Goal: Check status: Check status

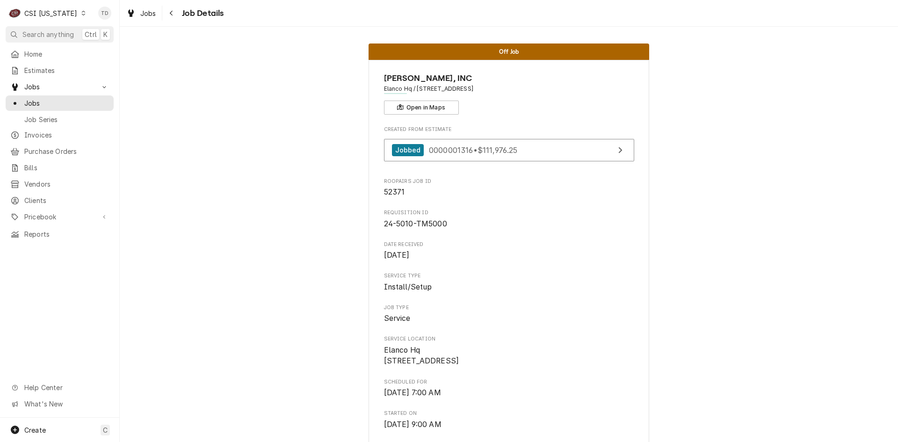
scroll to position [421, 0]
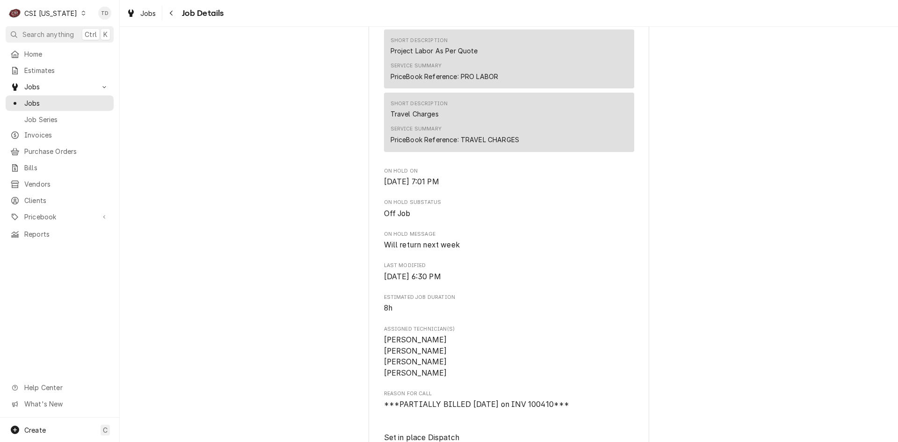
click at [81, 15] on icon "Dynamic Content Wrapper" at bounding box center [83, 13] width 4 height 5
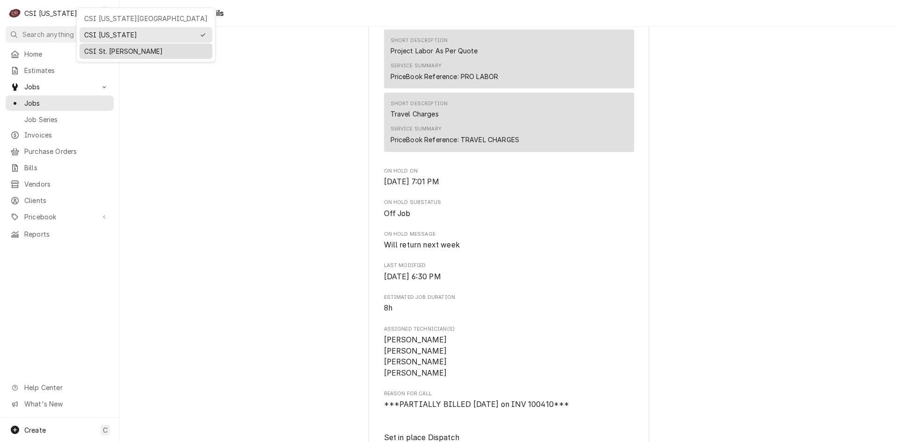
click at [92, 47] on div "CSI St. [PERSON_NAME]" at bounding box center [146, 51] width 124 height 10
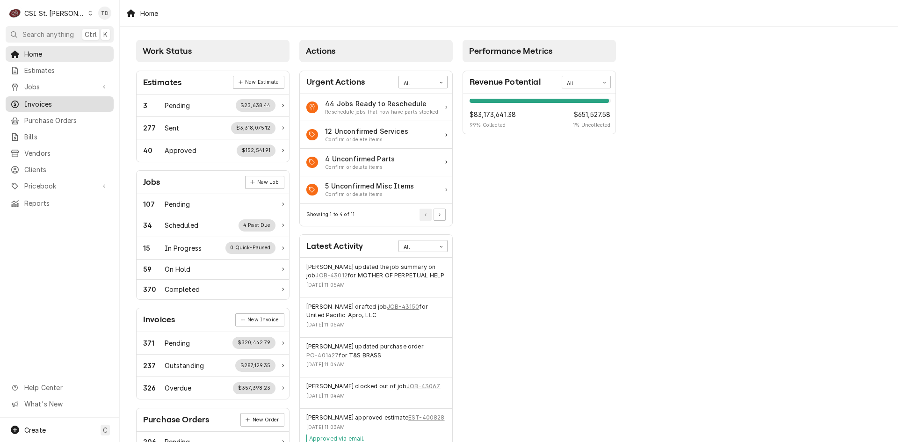
click at [82, 101] on span "Invoices" at bounding box center [66, 104] width 85 height 10
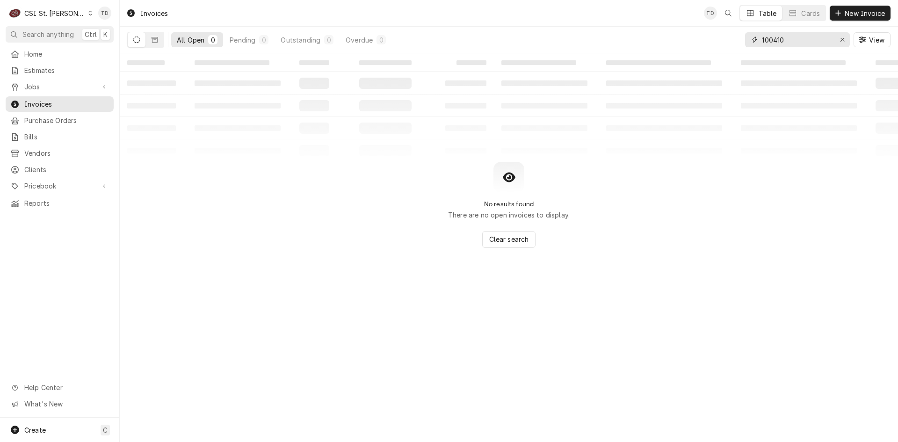
click at [814, 42] on input "100410" at bounding box center [797, 39] width 70 height 15
type input "b"
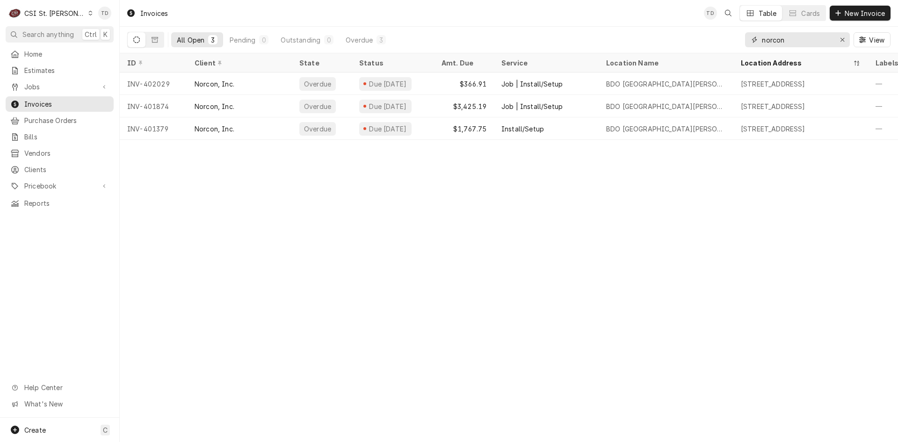
type input "norcon"
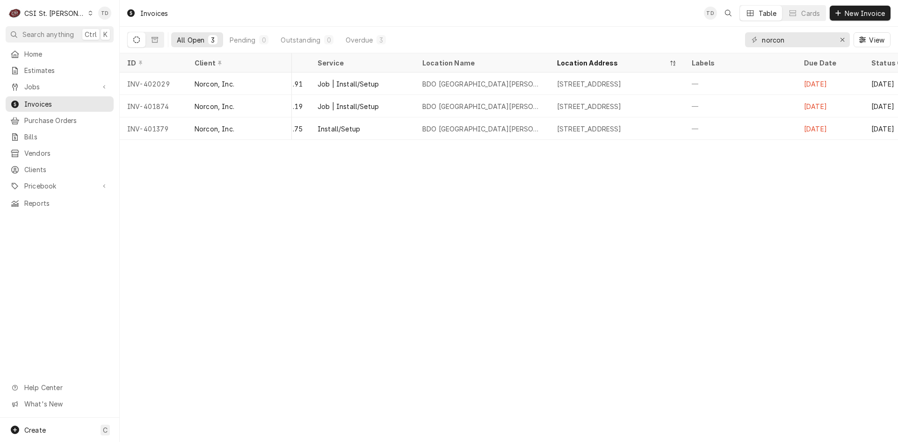
scroll to position [0, 196]
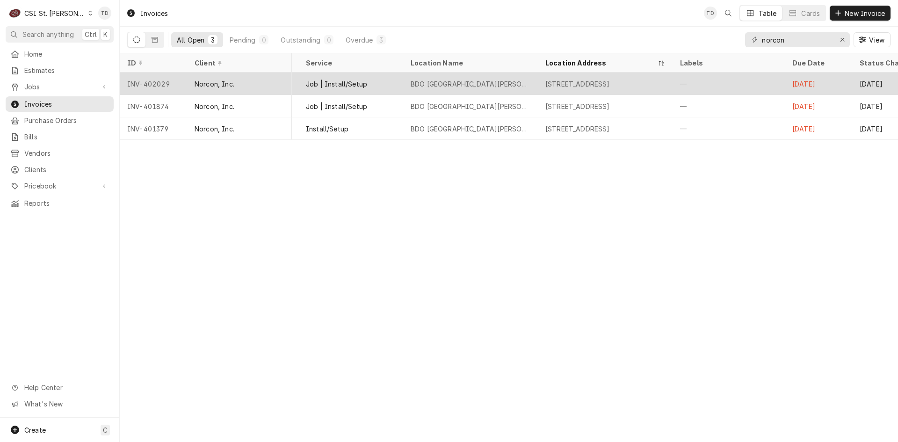
click at [610, 84] on div "8001 Forsyth Blvd Suite 900, Clayton, MO 63105" at bounding box center [578, 84] width 65 height 10
